Goal: Task Accomplishment & Management: Complete application form

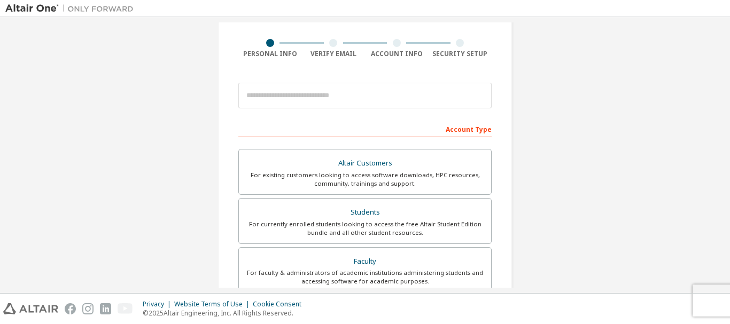
scroll to position [78, 0]
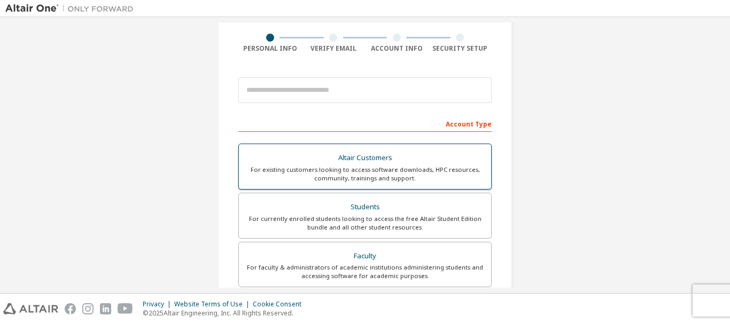
click at [366, 163] on div "Altair Customers" at bounding box center [364, 158] width 239 height 15
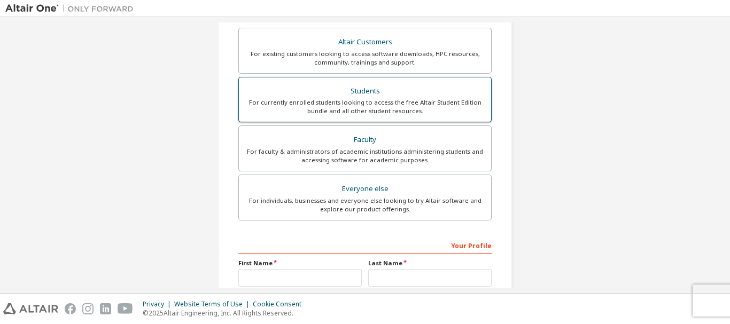
scroll to position [231, 0]
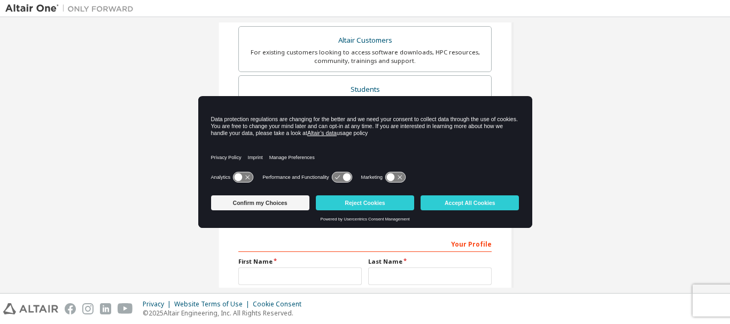
click at [557, 161] on div "Create an Altair One Account For Free Trials, Licenses, Downloads, Learning & D…" at bounding box center [365, 92] width 720 height 602
click at [446, 205] on button "Accept All Cookies" at bounding box center [470, 203] width 98 height 15
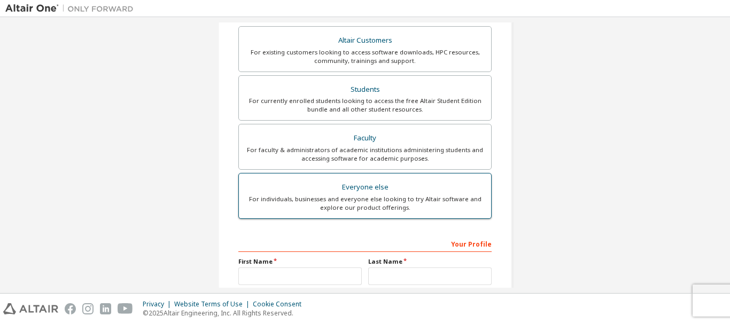
click at [358, 193] on div "Everyone else" at bounding box center [364, 187] width 239 height 15
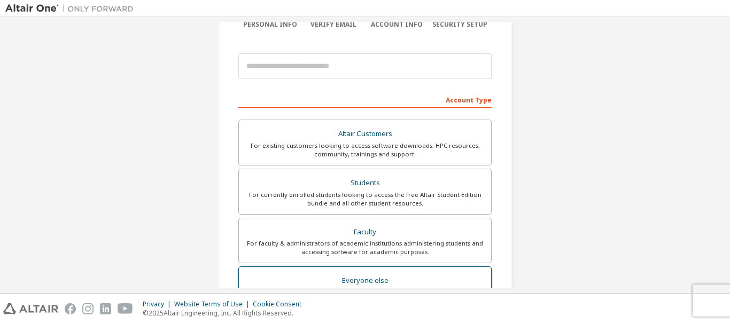
scroll to position [103, 0]
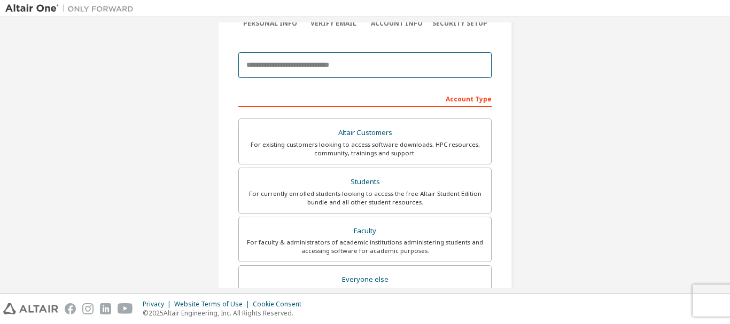
click at [284, 65] on input "email" at bounding box center [364, 65] width 253 height 26
type input "*"
click at [291, 69] on input "email" at bounding box center [364, 65] width 253 height 26
type input "**********"
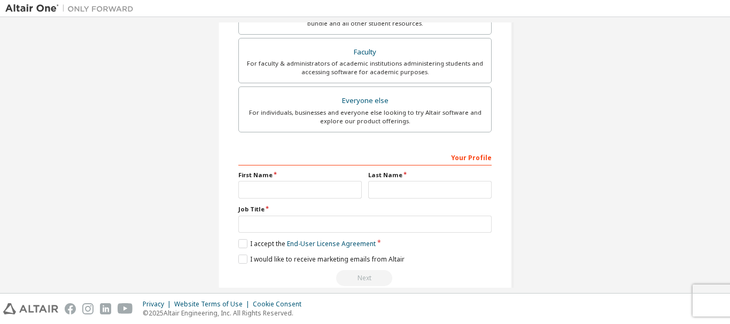
scroll to position [300, 0]
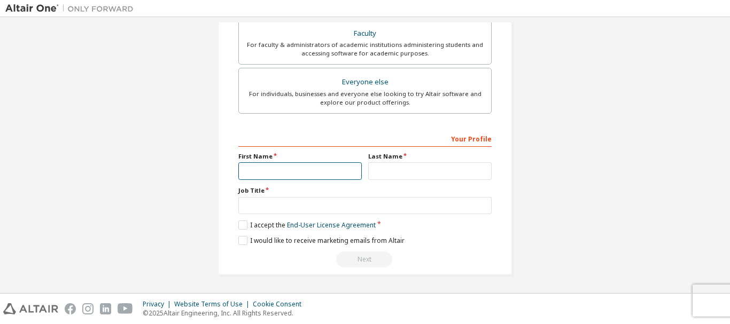
click at [252, 174] on input "text" at bounding box center [299, 172] width 123 height 18
type input "*****"
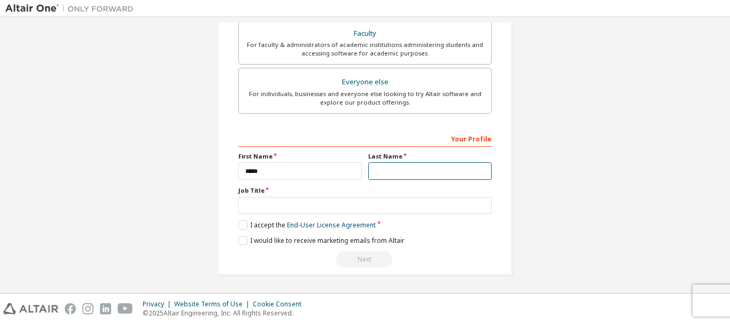
click at [385, 172] on input "text" at bounding box center [429, 172] width 123 height 18
type input "******"
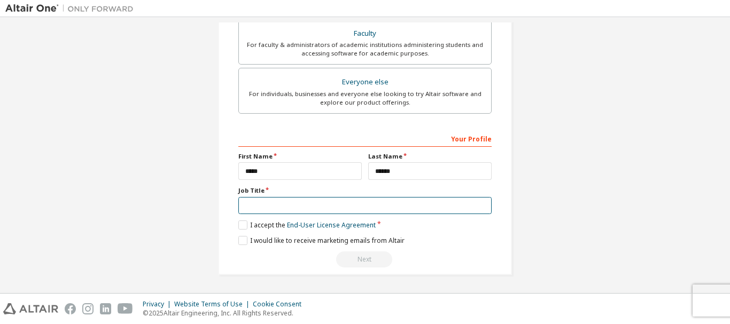
click at [261, 207] on input "text" at bounding box center [364, 206] width 253 height 18
type input "*"
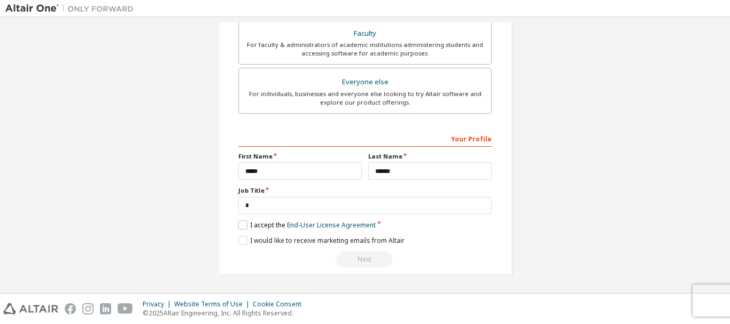
click at [238, 224] on label "I accept the End-User License Agreement" at bounding box center [306, 225] width 137 height 9
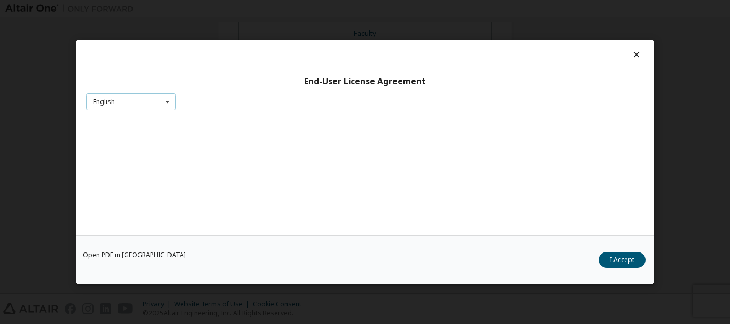
click at [162, 103] on icon at bounding box center [167, 102] width 13 height 17
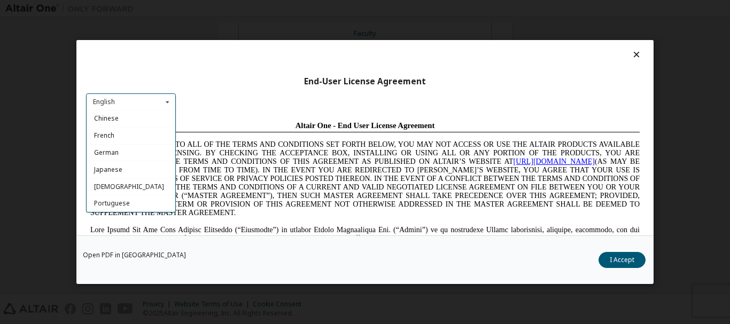
scroll to position [0, 0]
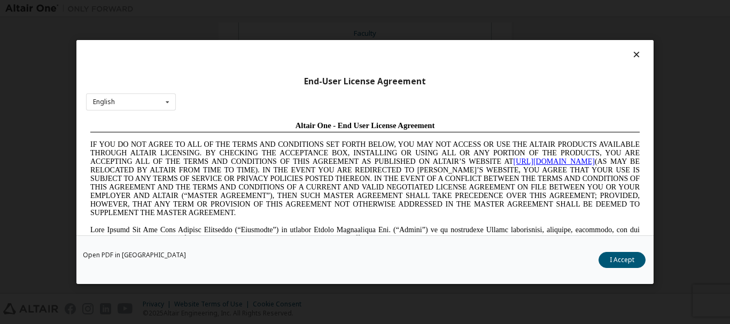
click at [259, 67] on div "End-User License Agreement English English Chinese French German Japanese Korea…" at bounding box center [364, 138] width 577 height 196
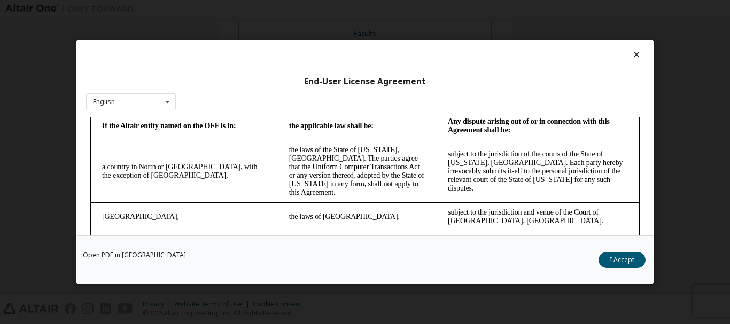
scroll to position [2912, 0]
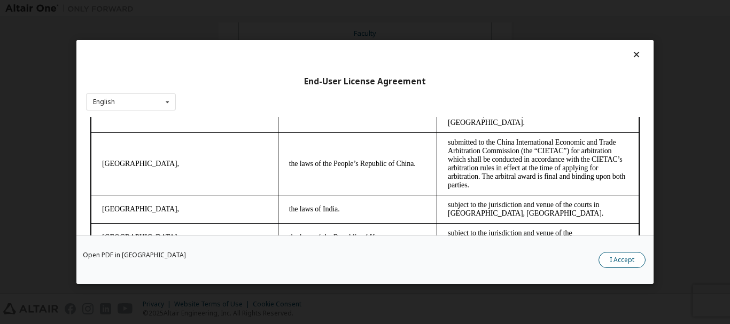
click at [615, 257] on button "I Accept" at bounding box center [622, 260] width 47 height 16
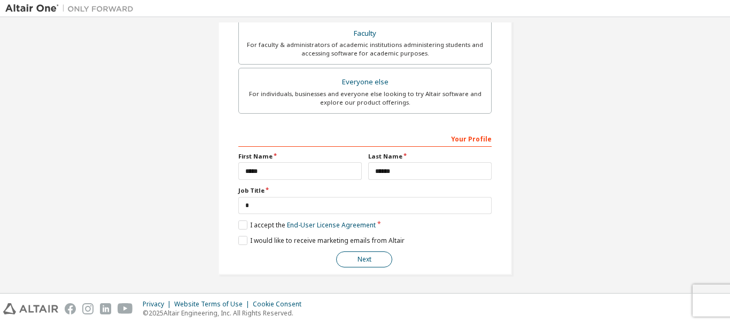
click at [364, 258] on button "Next" at bounding box center [364, 260] width 56 height 16
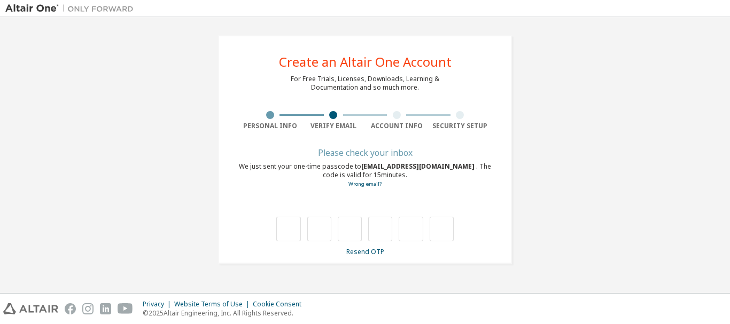
scroll to position [0, 0]
type input "*"
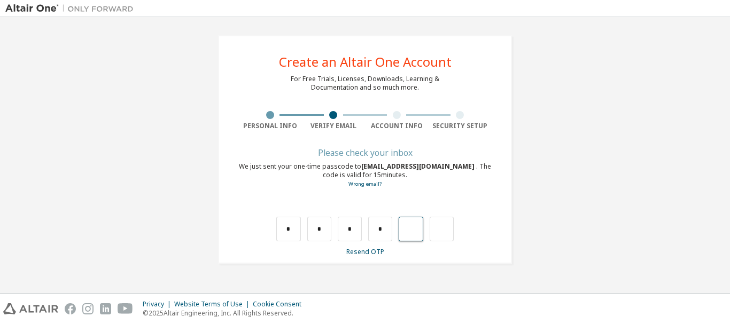
type input "*"
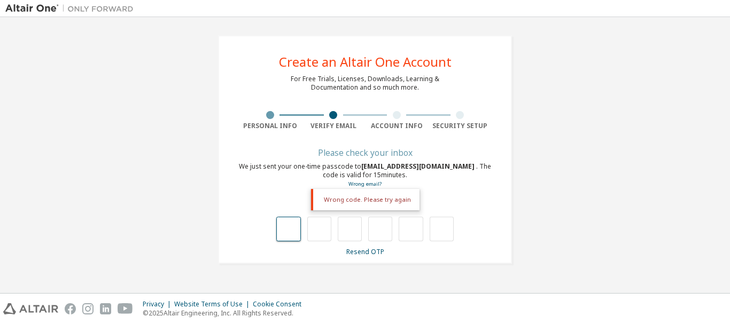
click at [281, 235] on input "text" at bounding box center [288, 229] width 24 height 25
type input "*"
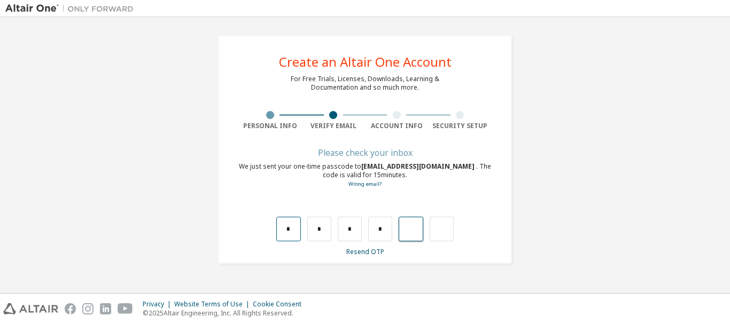
type input "*"
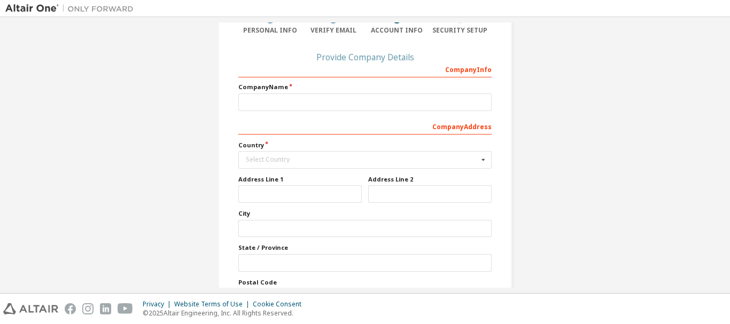
scroll to position [164, 0]
